Goal: Task Accomplishment & Management: Manage account settings

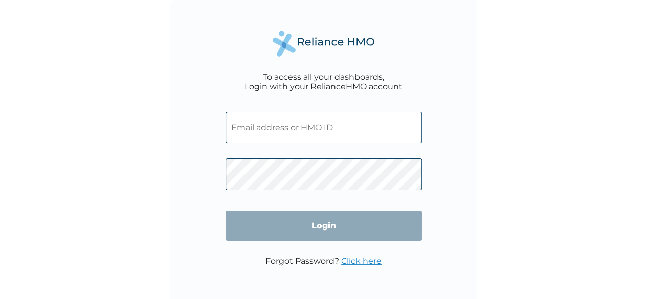
type input "OHT/11432/A"
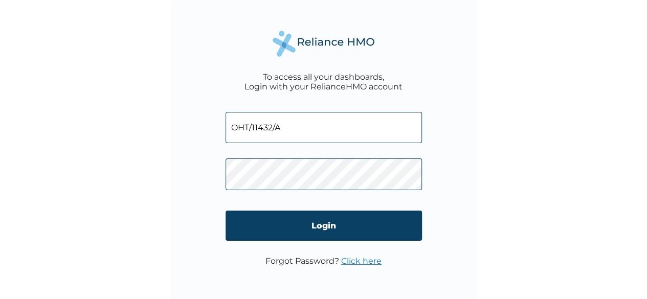
click at [253, 129] on input "OHT/11432/A" at bounding box center [324, 127] width 197 height 31
click at [319, 129] on input "OHT/11432/A" at bounding box center [324, 127] width 197 height 31
click at [453, 68] on div "To access all your dashboards, Login with your RelianceHMO account OHT/11432/A …" at bounding box center [323, 153] width 307 height 307
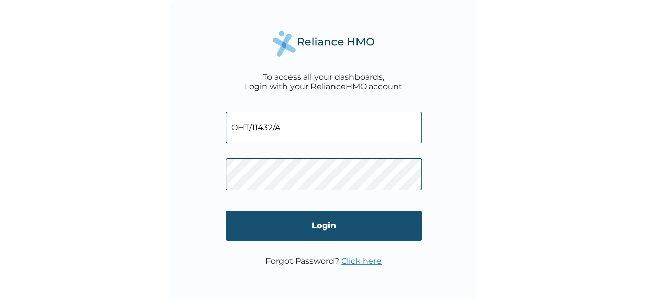
click at [311, 228] on input "Login" at bounding box center [324, 226] width 197 height 30
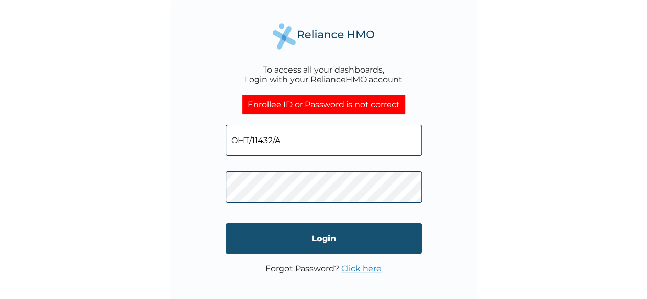
click at [333, 240] on input "Login" at bounding box center [324, 239] width 197 height 30
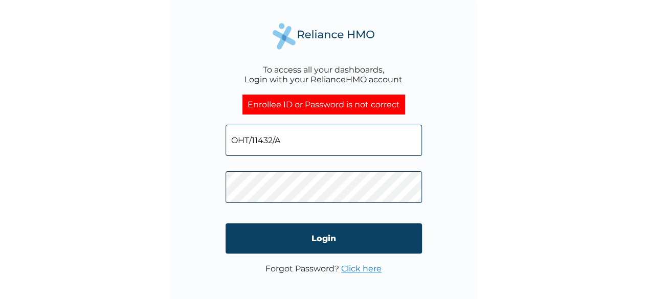
click input "Login" at bounding box center [324, 239] width 197 height 30
click at [364, 272] on link "Click here" at bounding box center [361, 269] width 40 height 10
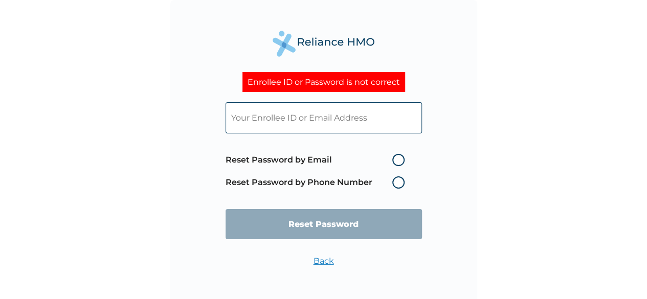
click at [403, 162] on label "Reset Password by Email" at bounding box center [318, 160] width 184 height 12
click at [395, 162] on input "Reset Password by Email" at bounding box center [386, 160] width 16 height 16
radio input "true"
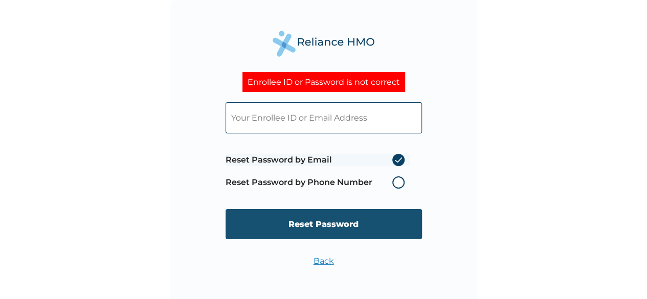
click at [331, 226] on input "Reset Password" at bounding box center [324, 224] width 197 height 30
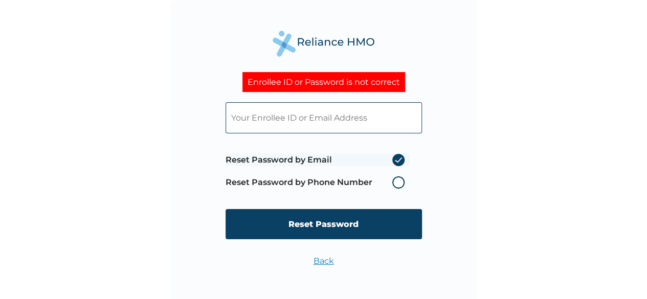
type input "OHT/11432/A"
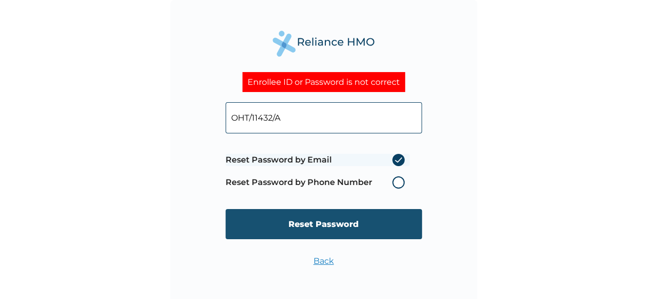
click at [337, 224] on input "Reset Password" at bounding box center [324, 224] width 197 height 30
